Goal: Task Accomplishment & Management: Use online tool/utility

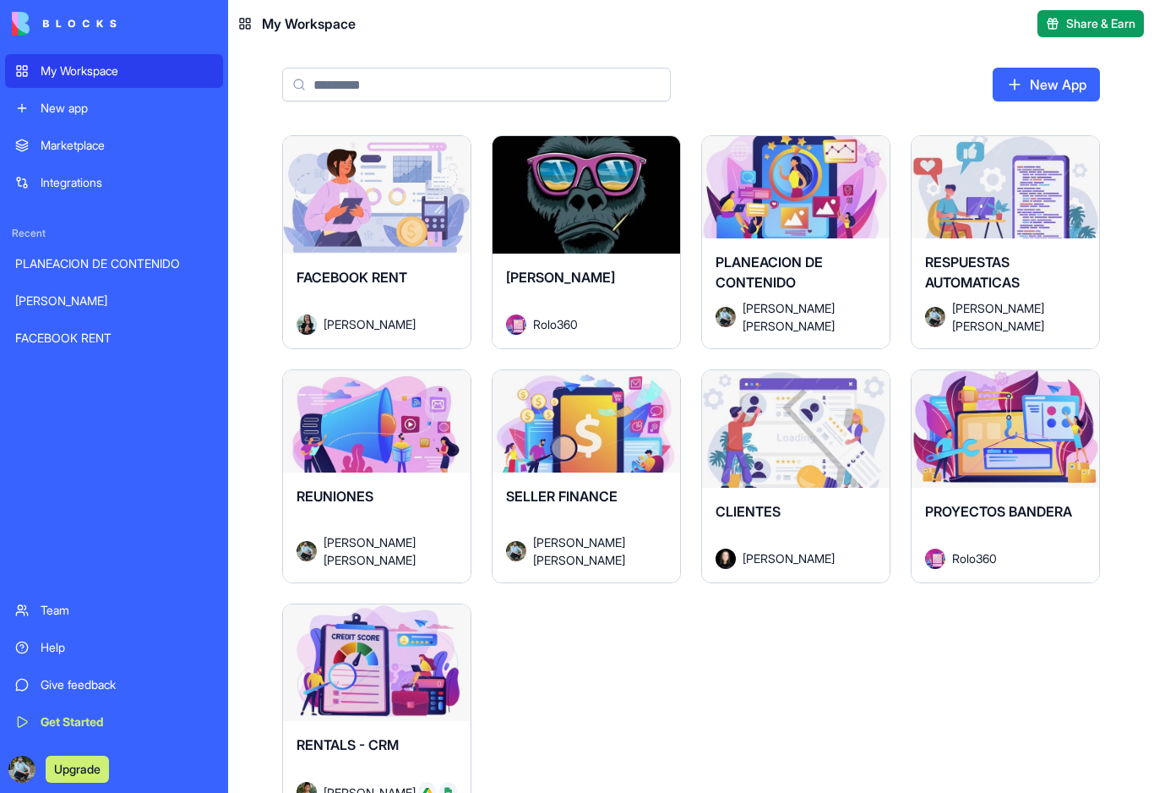
click at [784, 476] on div "Launch" at bounding box center [796, 428] width 188 height 117
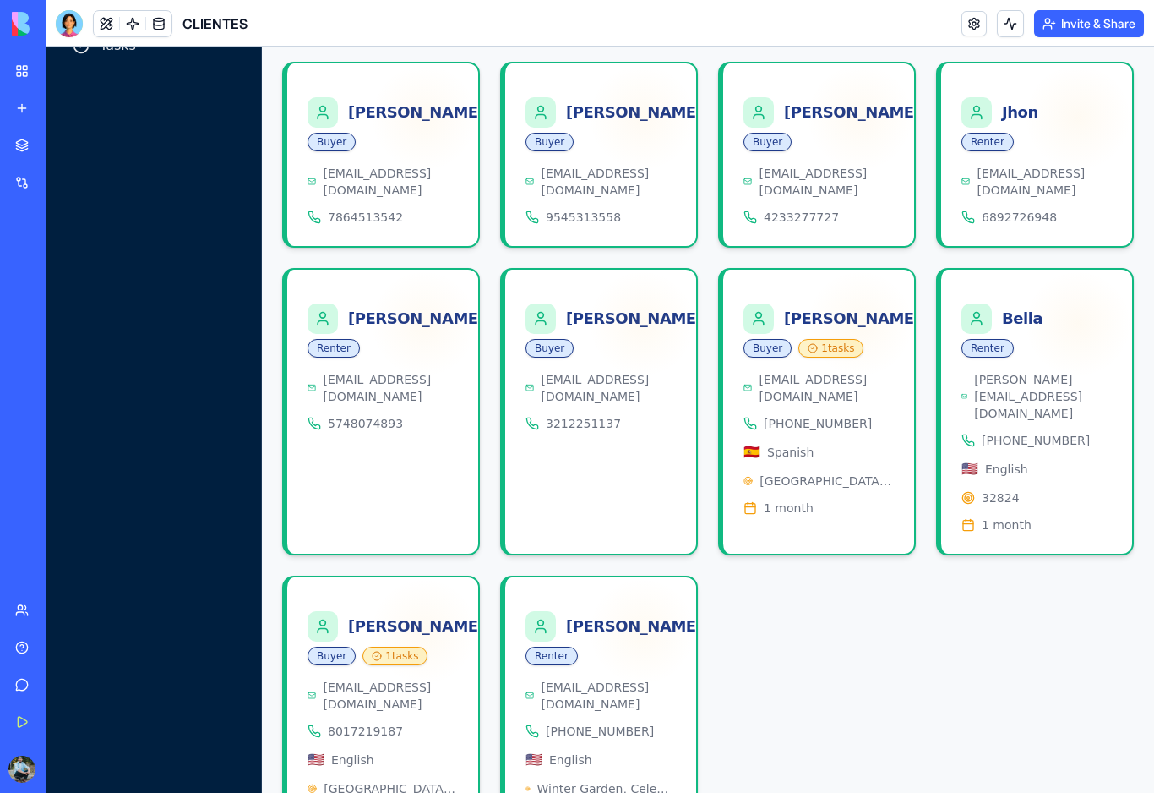
scroll to position [218, 0]
click at [334, 612] on div at bounding box center [323, 627] width 30 height 30
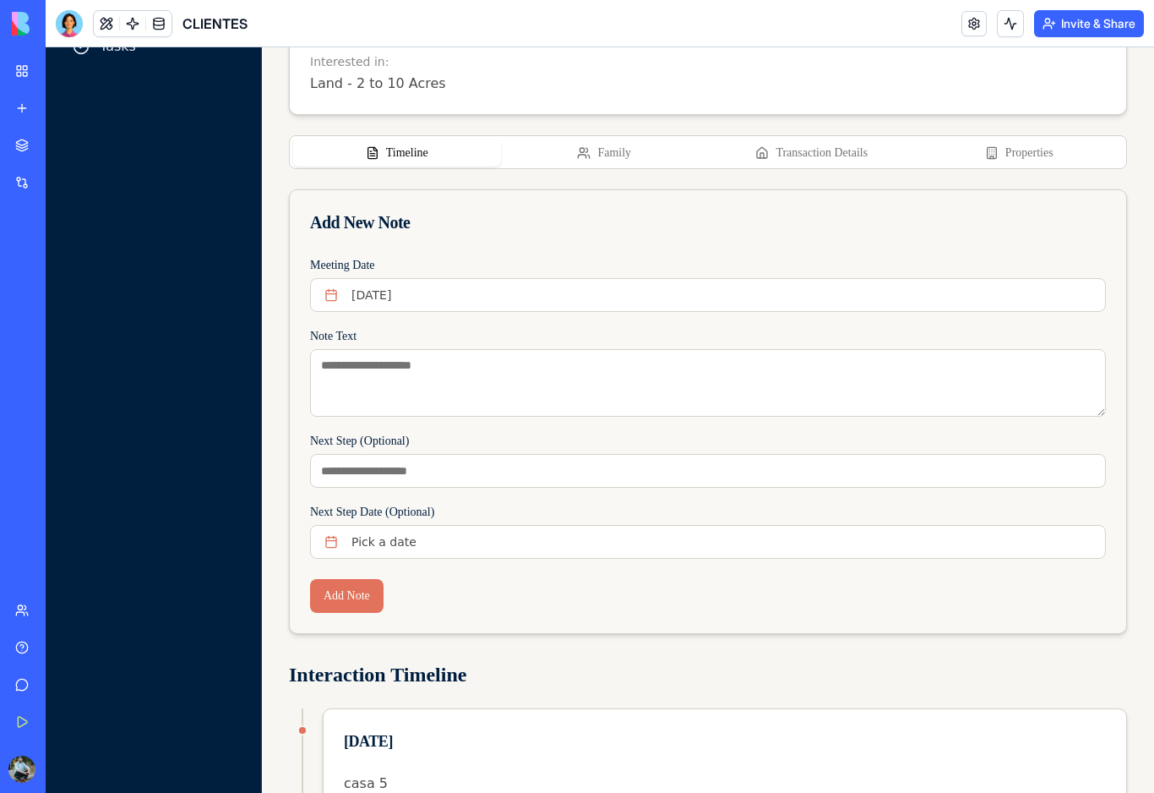
click at [1044, 154] on button "Properties" at bounding box center [1020, 152] width 208 height 27
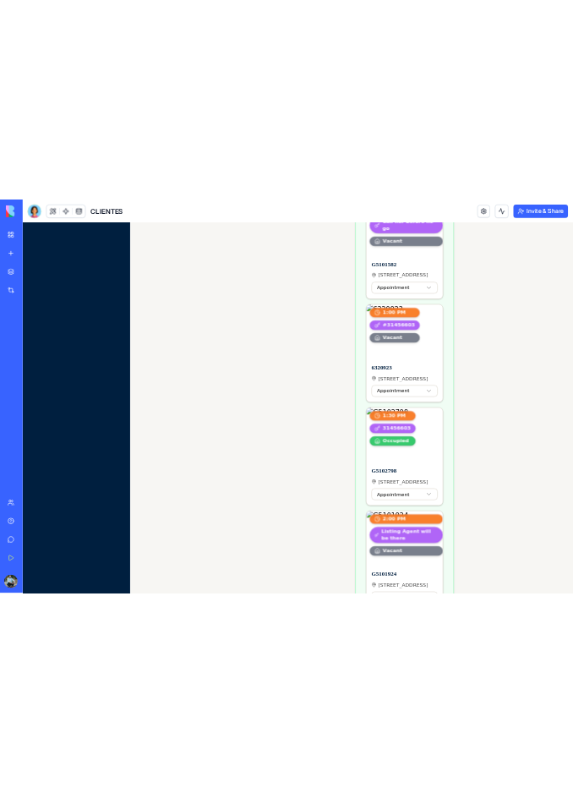
scroll to position [1745, 0]
